Goal: Task Accomplishment & Management: Manage account settings

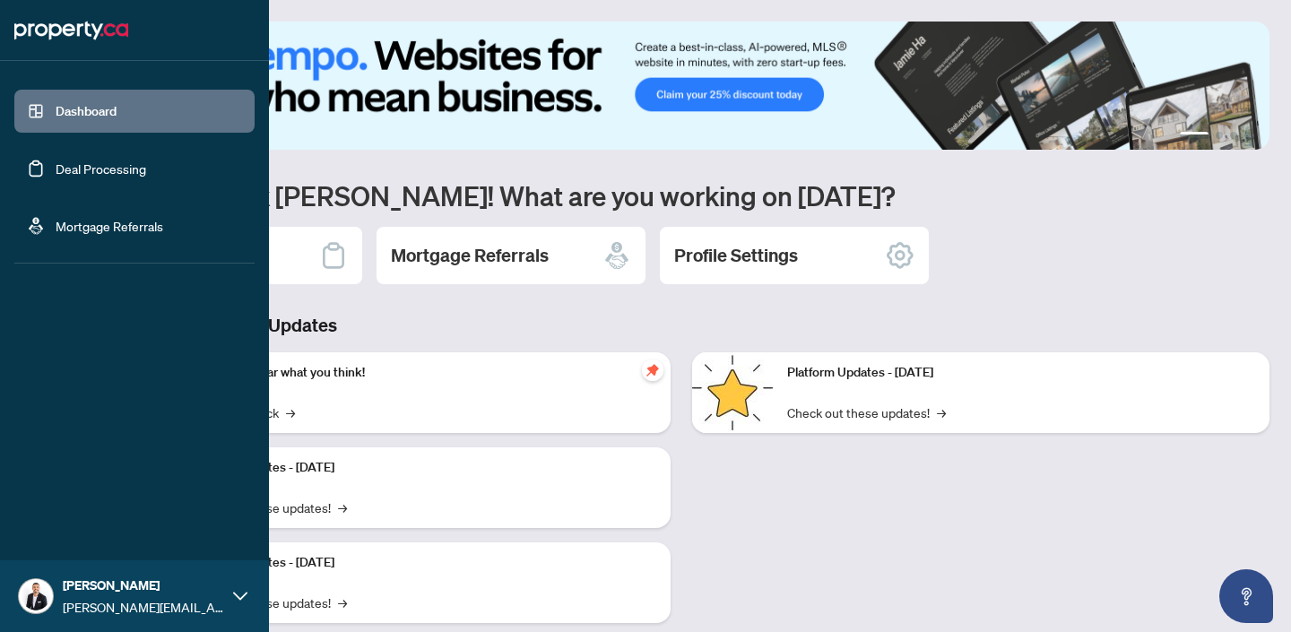
click at [65, 160] on link "Deal Processing" at bounding box center [101, 168] width 91 height 16
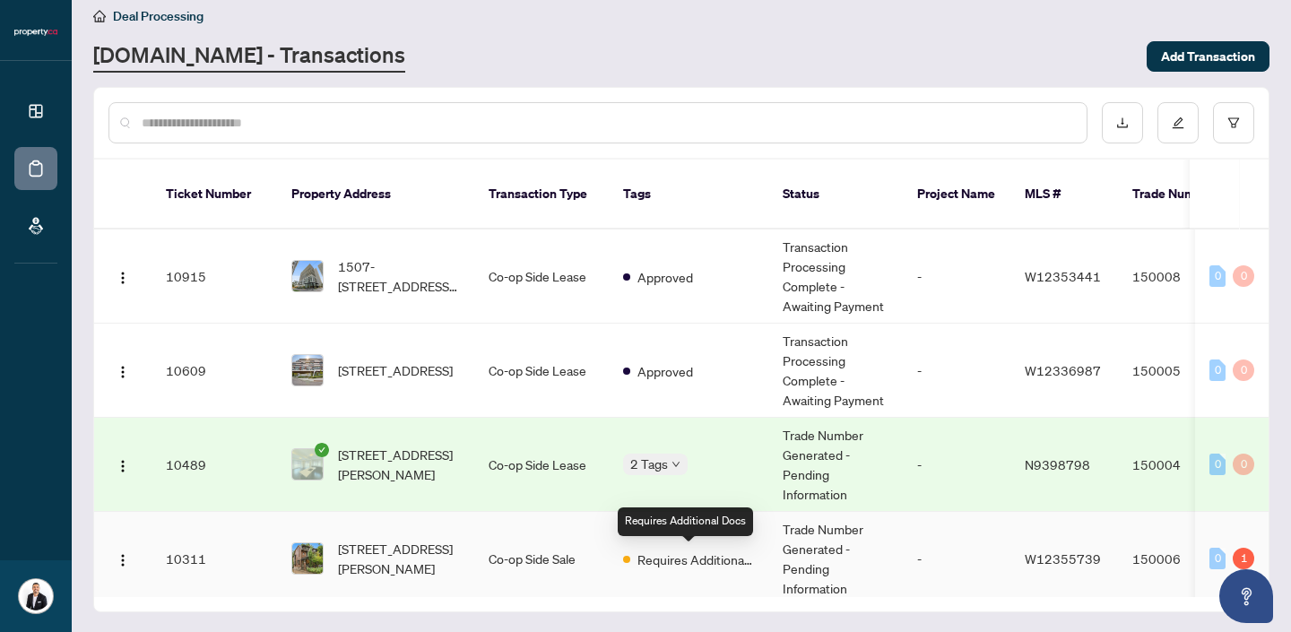
click at [718, 559] on span "Requires Additional Docs" at bounding box center [695, 560] width 117 height 20
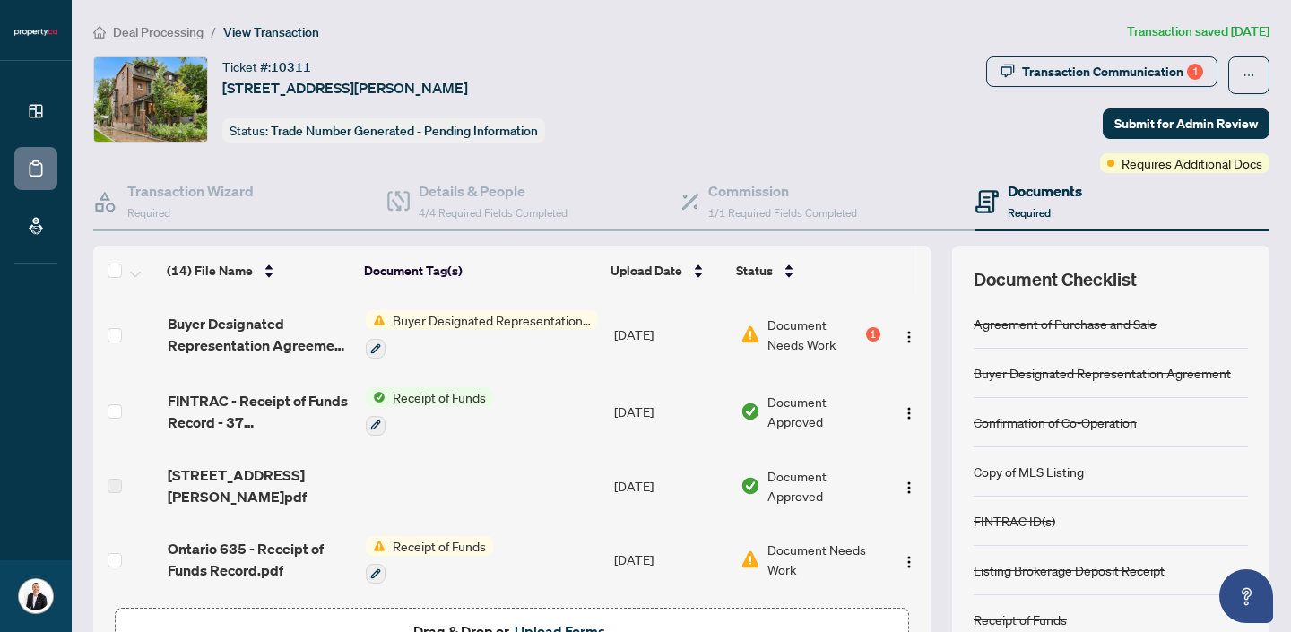
click at [549, 315] on span "Buyer Designated Representation Agreement" at bounding box center [492, 320] width 212 height 20
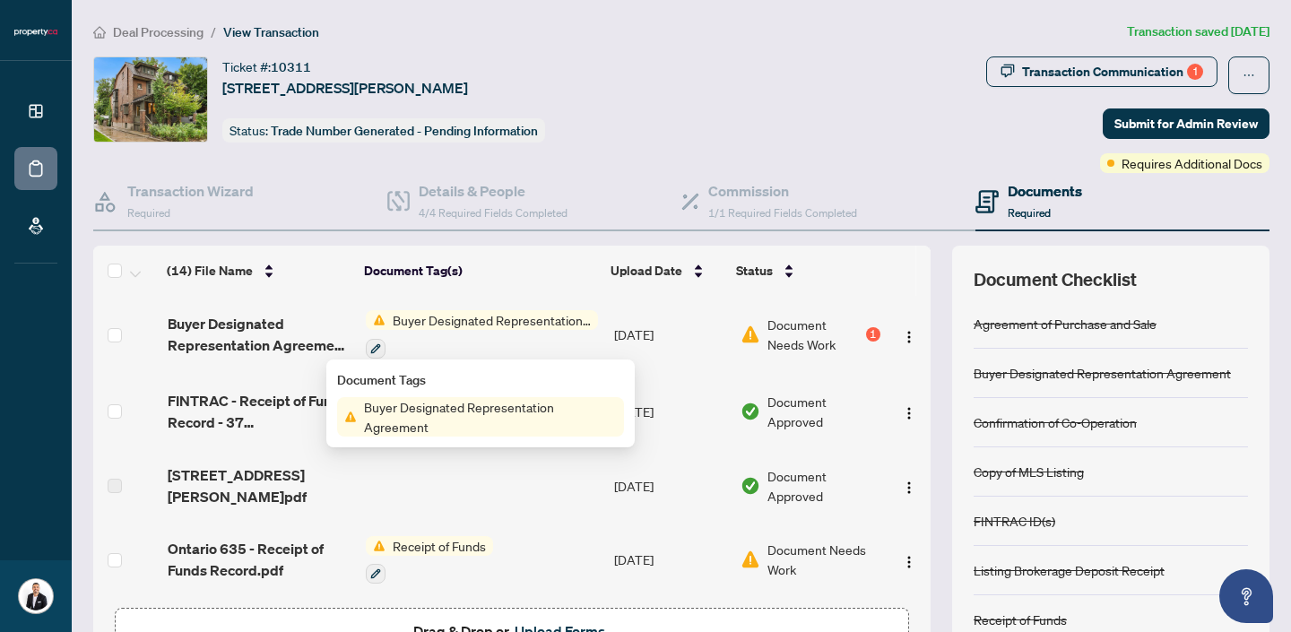
click at [528, 406] on span "Buyer Designated Representation Agreement" at bounding box center [490, 416] width 267 height 39
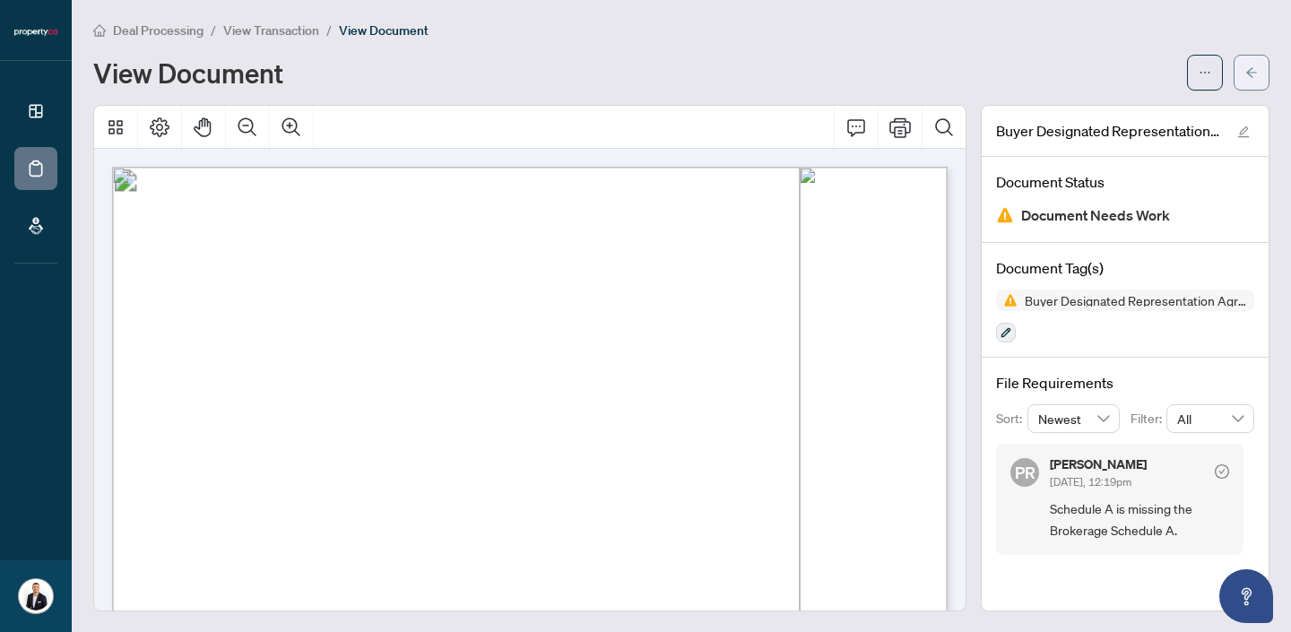
click at [1261, 88] on button "button" at bounding box center [1252, 73] width 36 height 36
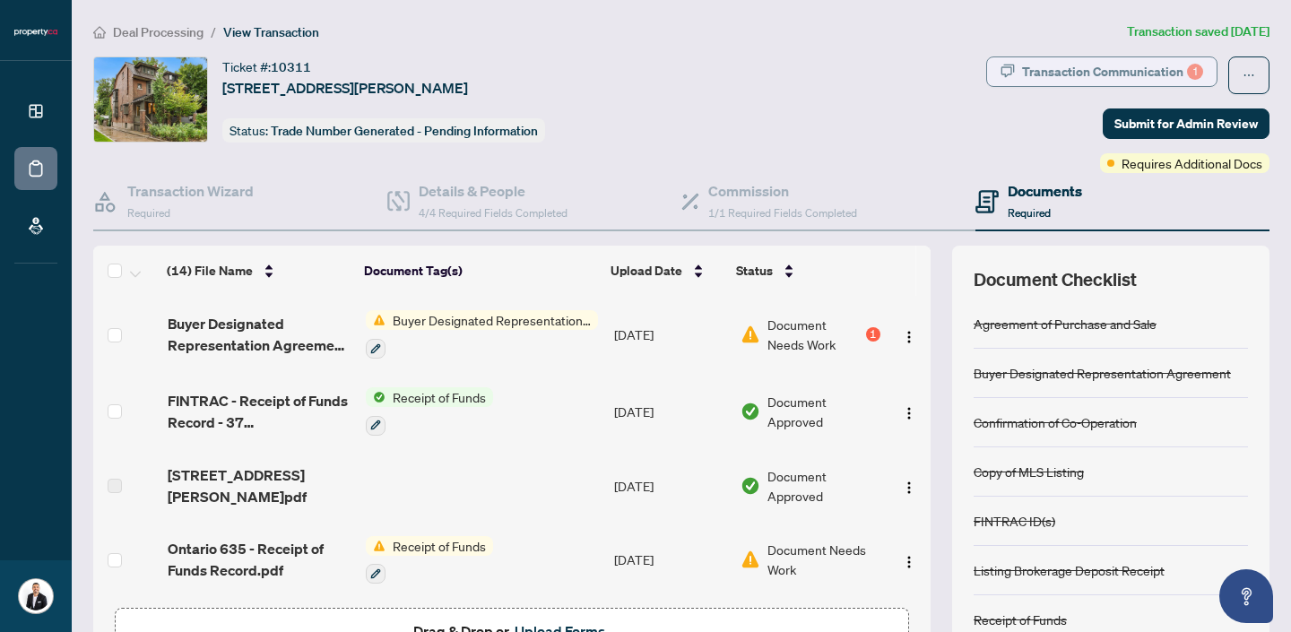
click at [1081, 80] on div "Transaction Communication 1" at bounding box center [1112, 71] width 181 height 29
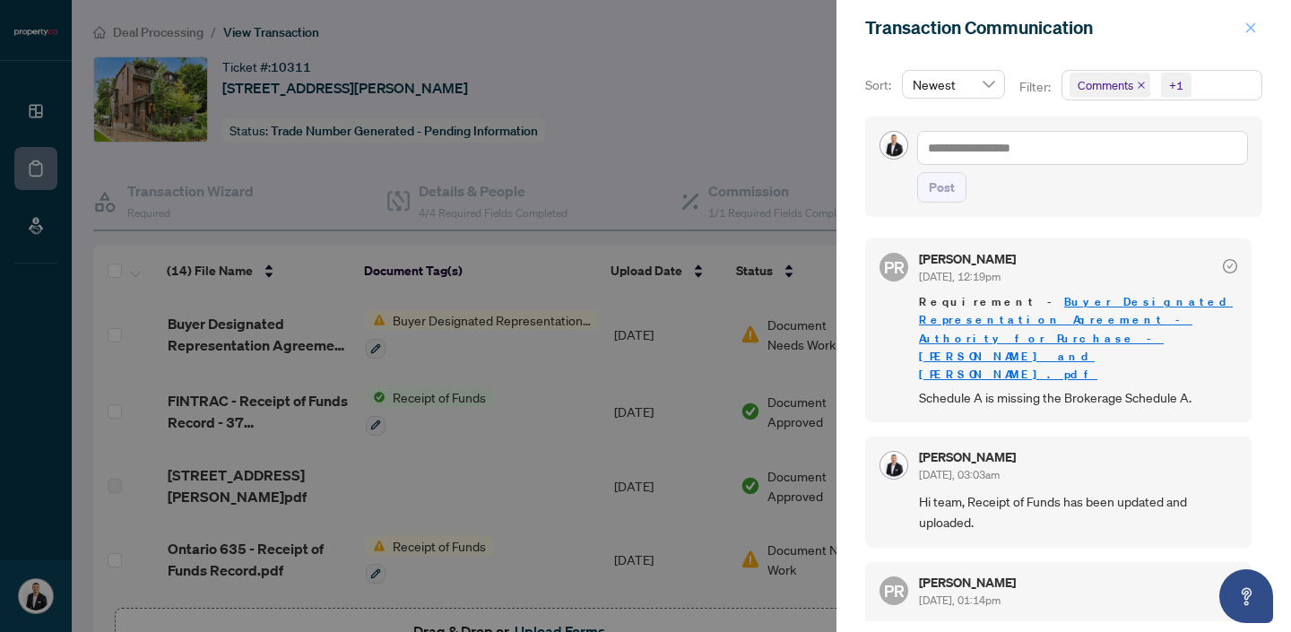
click at [1253, 33] on span "button" at bounding box center [1250, 27] width 13 height 29
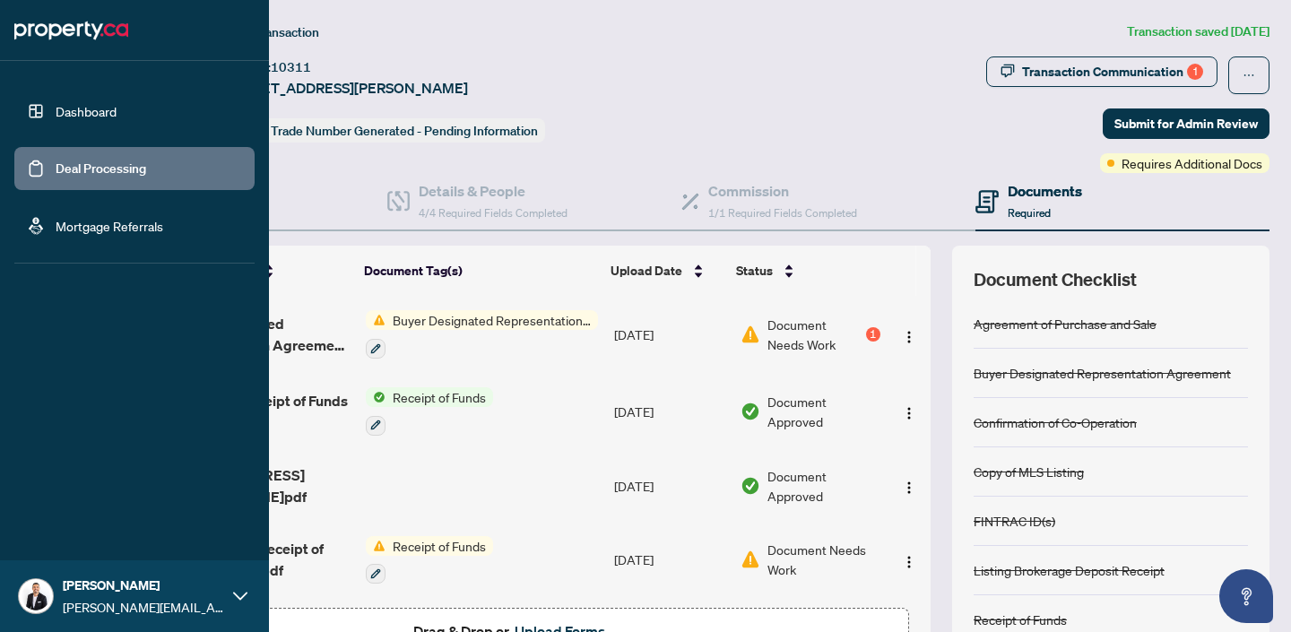
click at [64, 112] on link "Dashboard" at bounding box center [86, 111] width 61 height 16
